Goal: Download file/media

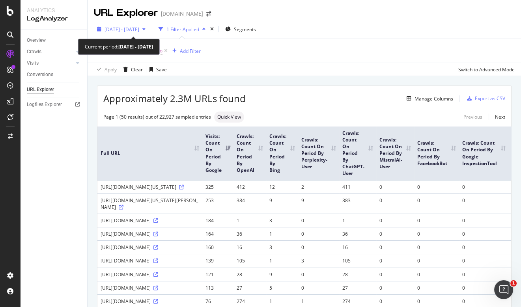
click at [139, 27] on span "2025 May. 15th - May. 20th" at bounding box center [122, 29] width 35 height 7
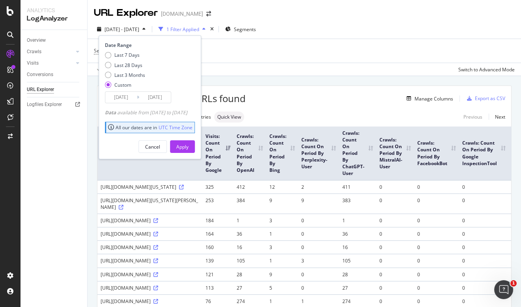
click at [120, 96] on input "2025/05/15" at bounding box center [121, 97] width 32 height 11
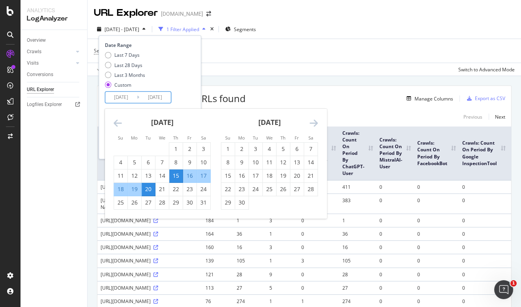
click at [316, 120] on icon "Move forward to switch to the next month." at bounding box center [314, 122] width 8 height 9
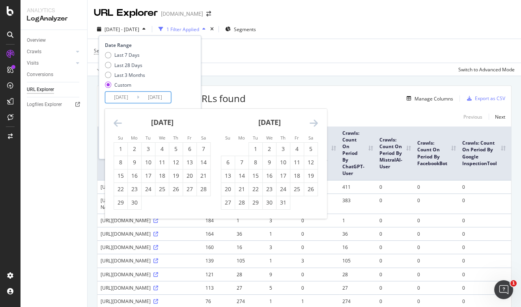
click at [316, 120] on icon "Move forward to switch to the next month." at bounding box center [314, 122] width 8 height 9
click at [188, 150] on div "1" at bounding box center [189, 149] width 13 height 8
type input "2025/08/01"
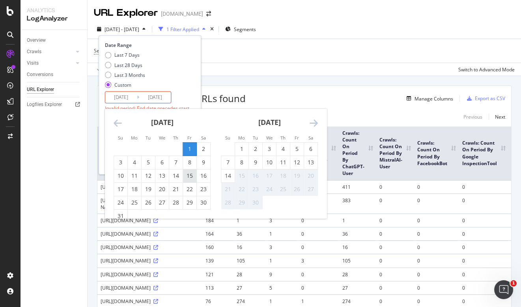
click at [187, 177] on div "15" at bounding box center [189, 176] width 13 height 8
type input "2025/08/15"
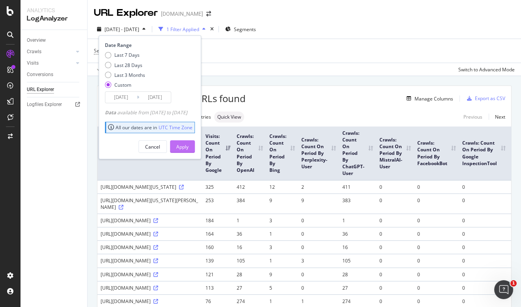
click at [195, 145] on button "Apply" at bounding box center [182, 146] width 25 height 13
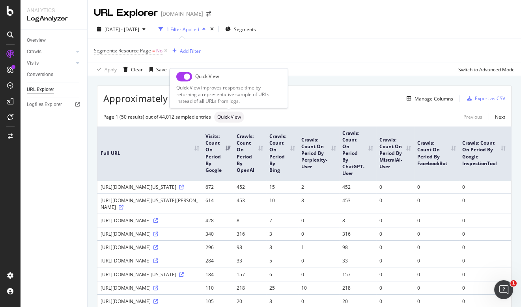
click at [183, 76] on input "checkbox" at bounding box center [184, 76] width 16 height 9
checkbox input "true"
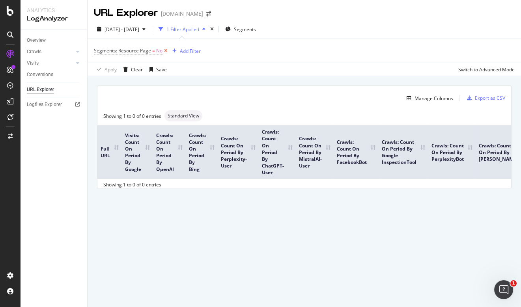
click at [165, 50] on icon at bounding box center [166, 51] width 7 height 8
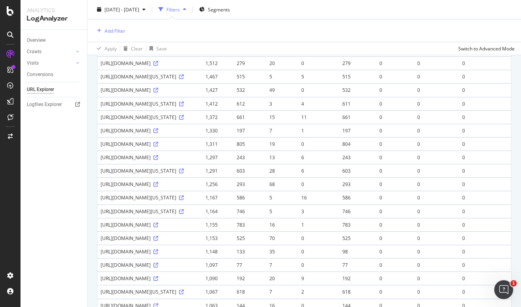
scroll to position [367, 0]
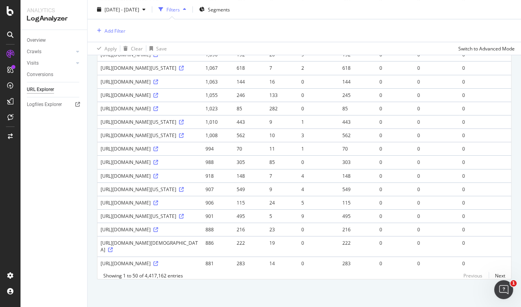
click at [321, 48] on td "0" at bounding box center [318, 40] width 41 height 13
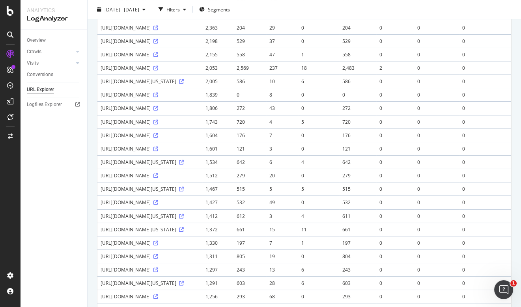
scroll to position [0, 0]
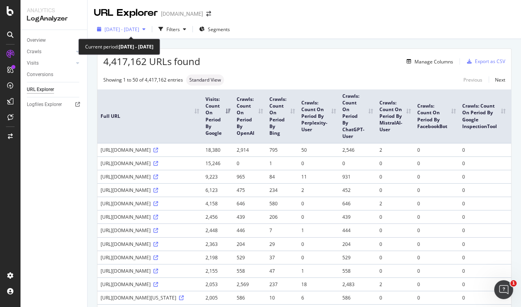
click at [139, 28] on span "2025 Aug. 1st - Aug. 15th" at bounding box center [122, 29] width 35 height 7
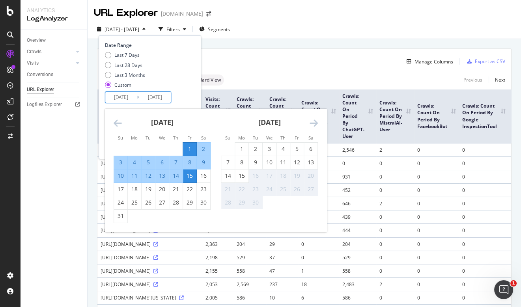
click at [163, 102] on input "2025/08/15" at bounding box center [155, 97] width 32 height 11
click at [120, 176] on div "10" at bounding box center [120, 176] width 13 height 8
type input "2025/08/10"
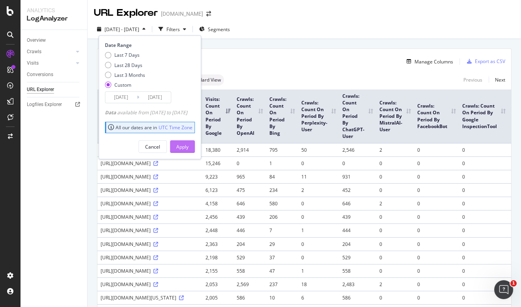
click at [189, 146] on div "Apply" at bounding box center [182, 147] width 12 height 7
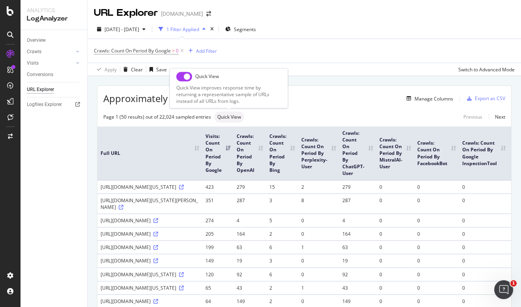
click at [185, 76] on input "checkbox" at bounding box center [184, 76] width 16 height 9
checkbox input "true"
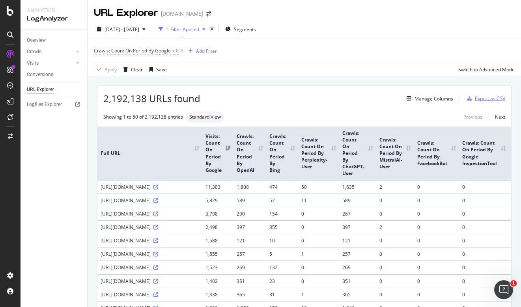
click at [490, 100] on div "Export as CSV" at bounding box center [490, 98] width 30 height 7
click at [56, 137] on div "DataExports" at bounding box center [44, 136] width 31 height 8
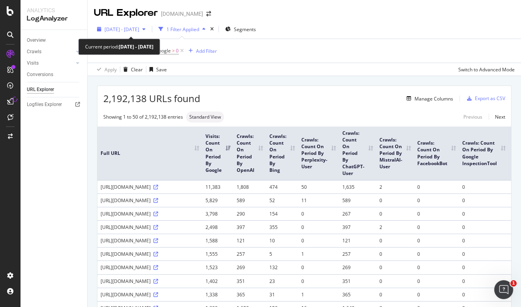
click at [149, 33] on div "2025 Aug. 1st - Aug. 10th" at bounding box center [121, 29] width 55 height 12
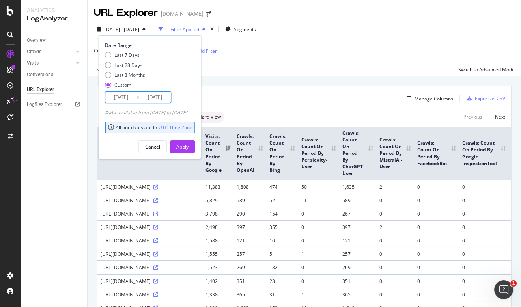
click at [159, 96] on input "2025/08/10" at bounding box center [155, 97] width 32 height 11
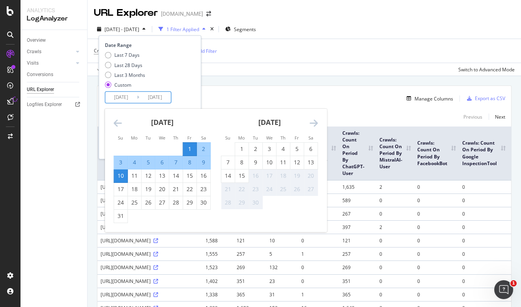
click at [150, 161] on div "5" at bounding box center [148, 163] width 13 height 8
type input "2025/08/05"
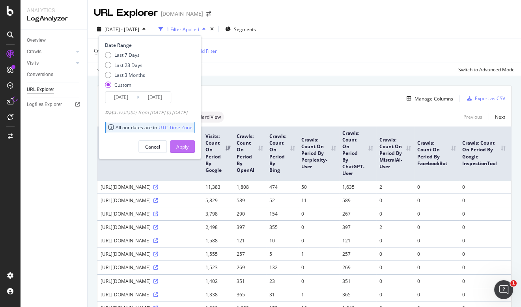
click at [189, 147] on div "Apply" at bounding box center [182, 147] width 12 height 7
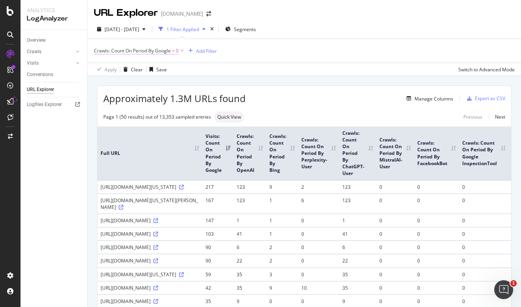
click at [169, 52] on span "Crawls: Count On Period By Google" at bounding box center [132, 50] width 77 height 7
click at [257, 75] on div "Apply Clear Save Switch to Advanced Mode" at bounding box center [305, 69] width 434 height 13
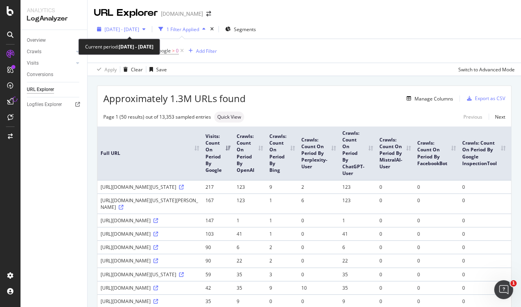
click at [149, 28] on div "button" at bounding box center [143, 29] width 9 height 5
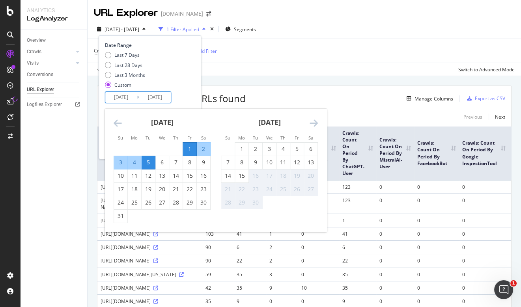
click at [169, 97] on input "2025/08/05" at bounding box center [155, 97] width 32 height 11
click at [188, 151] on div "1" at bounding box center [189, 149] width 13 height 8
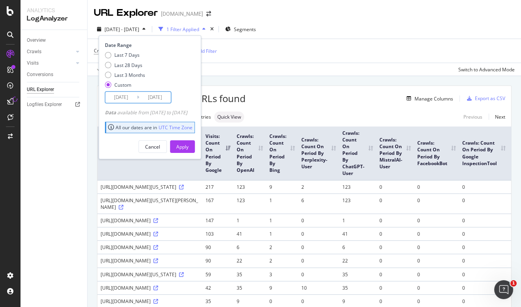
click at [157, 99] on input "2025/08/01" at bounding box center [155, 97] width 32 height 11
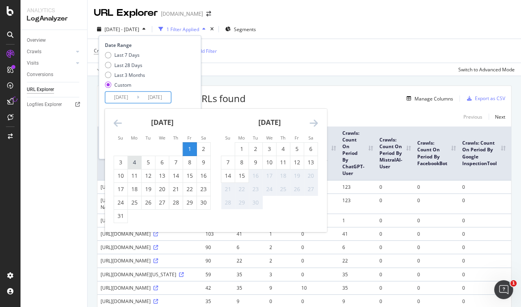
click at [135, 162] on div "4" at bounding box center [134, 163] width 13 height 8
type input "2025/08/04"
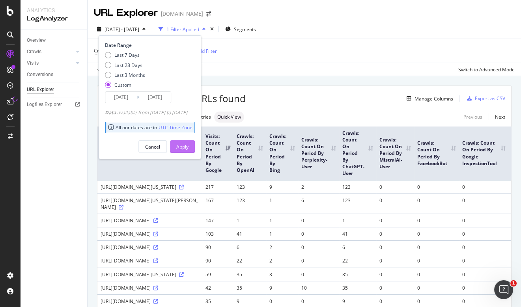
click at [189, 145] on div "Apply" at bounding box center [182, 147] width 12 height 7
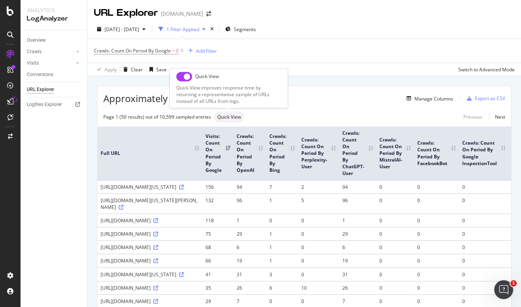
click at [187, 74] on input "checkbox" at bounding box center [184, 76] width 16 height 9
checkbox input "true"
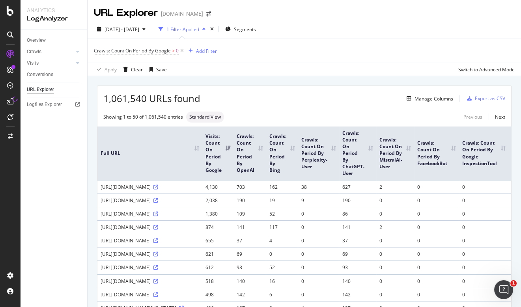
click at [310, 113] on div "Showing 1 to 50 of 1,061,540 entries Standard View Previous Next" at bounding box center [304, 117] width 414 height 11
click at [491, 97] on div "Export as CSV" at bounding box center [490, 98] width 30 height 7
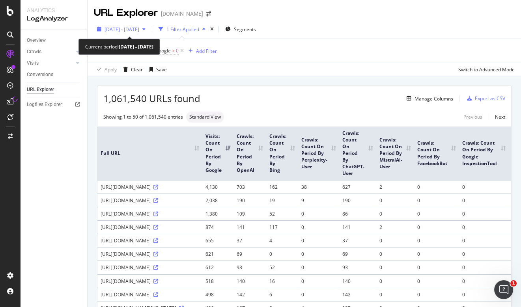
click at [133, 30] on span "2025 Aug. 1st - Aug. 4th" at bounding box center [122, 29] width 35 height 7
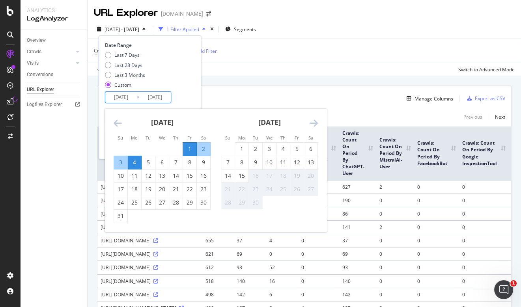
click at [124, 93] on input "2025/08/01" at bounding box center [121, 97] width 32 height 11
click at [247, 146] on div "1" at bounding box center [241, 149] width 13 height 8
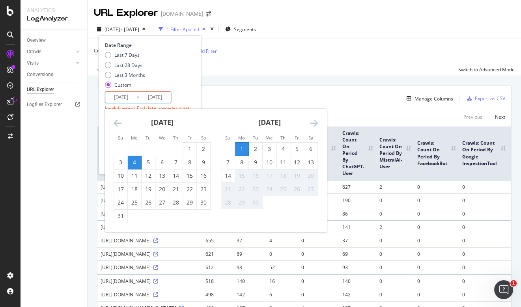
type input "2025/09/01"
click at [280, 148] on div "4" at bounding box center [283, 149] width 13 height 8
type input "2025/09/04"
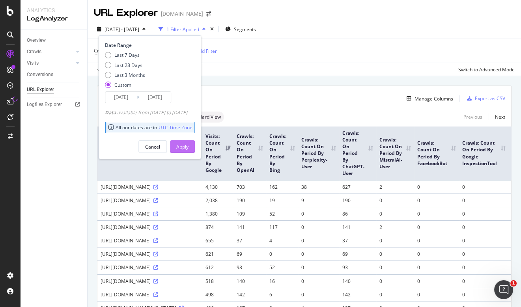
click at [189, 148] on div "Apply" at bounding box center [182, 147] width 12 height 7
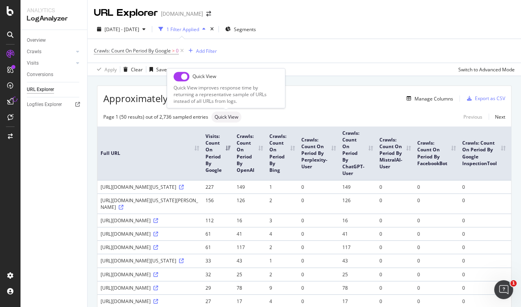
click at [184, 77] on input "checkbox" at bounding box center [182, 76] width 16 height 9
checkbox input "true"
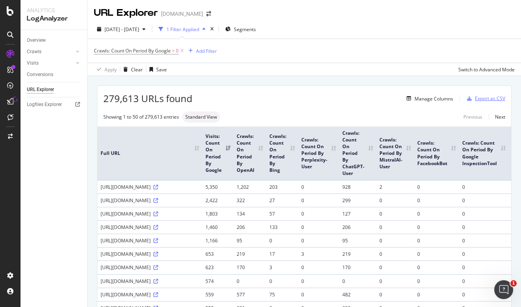
click at [492, 96] on div "Export as CSV" at bounding box center [490, 98] width 30 height 7
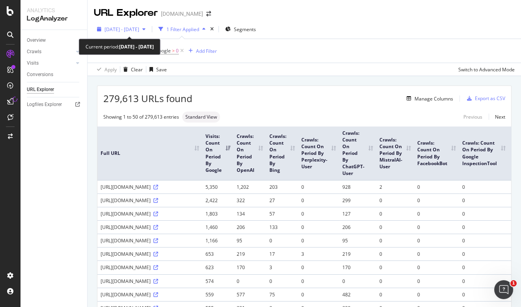
click at [139, 28] on span "2025 Sep. 1st - Sep. 4th" at bounding box center [122, 29] width 35 height 7
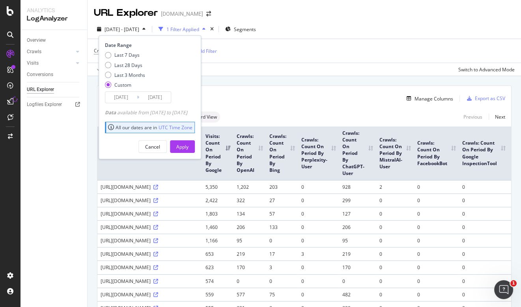
click at [161, 96] on input "2025/09/04" at bounding box center [155, 97] width 32 height 11
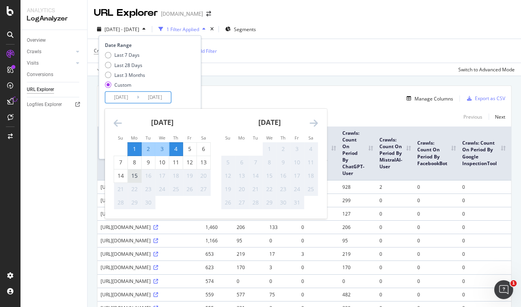
click at [139, 177] on div "15" at bounding box center [134, 176] width 13 height 8
type input "2025/09/15"
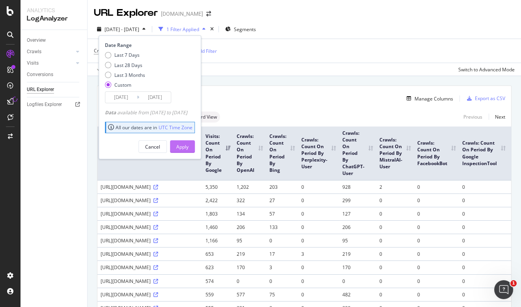
click at [189, 147] on div "Apply" at bounding box center [182, 147] width 12 height 7
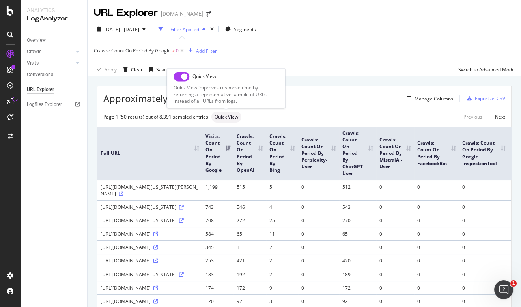
click at [182, 79] on input "checkbox" at bounding box center [182, 76] width 16 height 9
checkbox input "true"
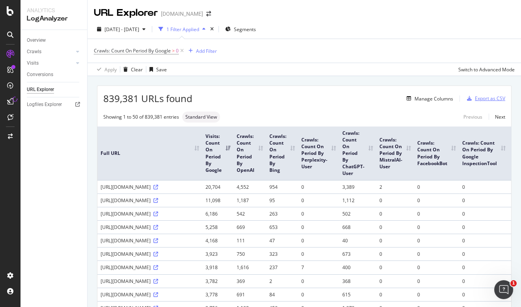
click at [485, 99] on div "Export as CSV" at bounding box center [490, 98] width 30 height 7
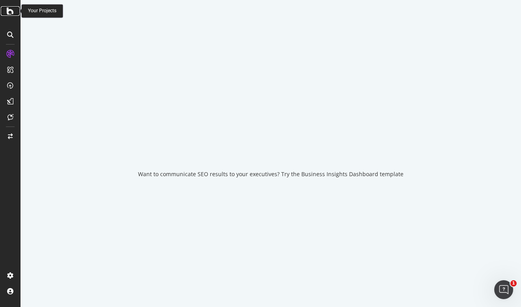
click at [10, 13] on icon at bounding box center [10, 10] width 7 height 9
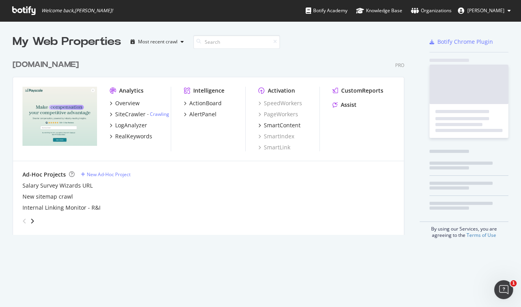
scroll to position [185, 398]
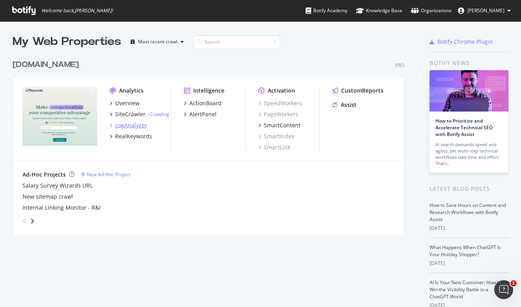
click at [132, 128] on div "LogAnalyzer" at bounding box center [131, 126] width 32 height 8
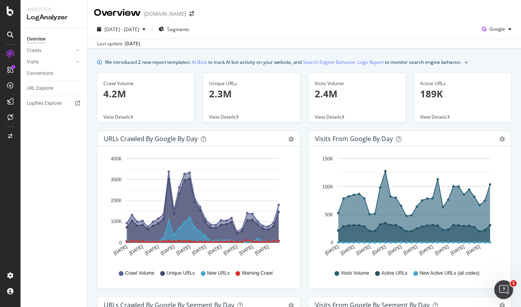
click at [125, 118] on span "View Details" at bounding box center [116, 117] width 27 height 7
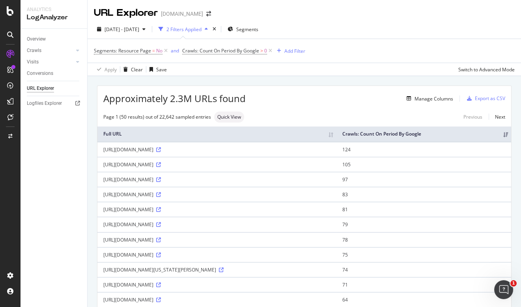
click at [54, 44] on div "Overview" at bounding box center [57, 39] width 60 height 11
click at [50, 51] on link "Crawls" at bounding box center [50, 51] width 47 height 8
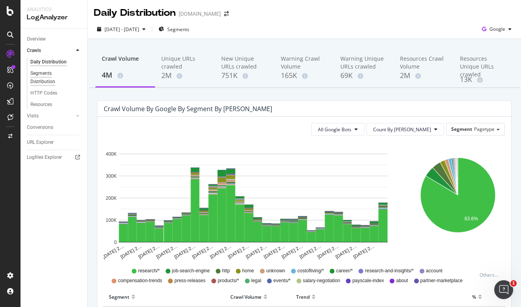
click at [45, 72] on div "Segments Distribution" at bounding box center [52, 77] width 44 height 17
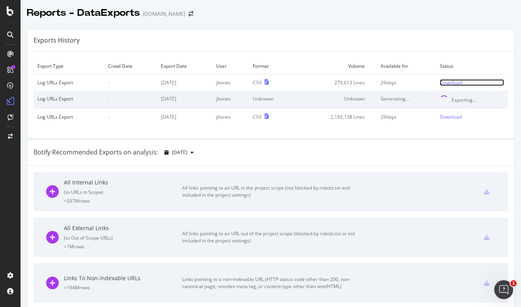
click at [449, 82] on div "Download" at bounding box center [451, 82] width 22 height 7
click at [449, 115] on div "Download" at bounding box center [451, 117] width 22 height 7
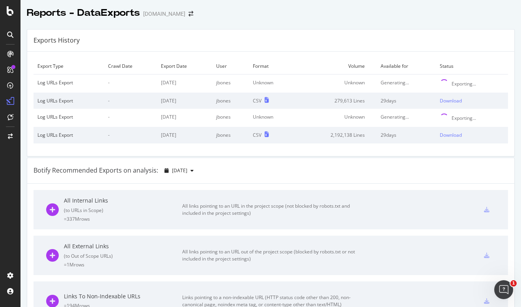
click at [55, 116] on div "Log URLs Export" at bounding box center [68, 117] width 63 height 7
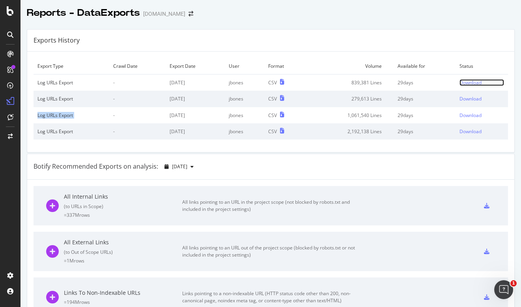
click at [470, 81] on div "Download" at bounding box center [471, 82] width 22 height 7
